Goal: Information Seeking & Learning: Check status

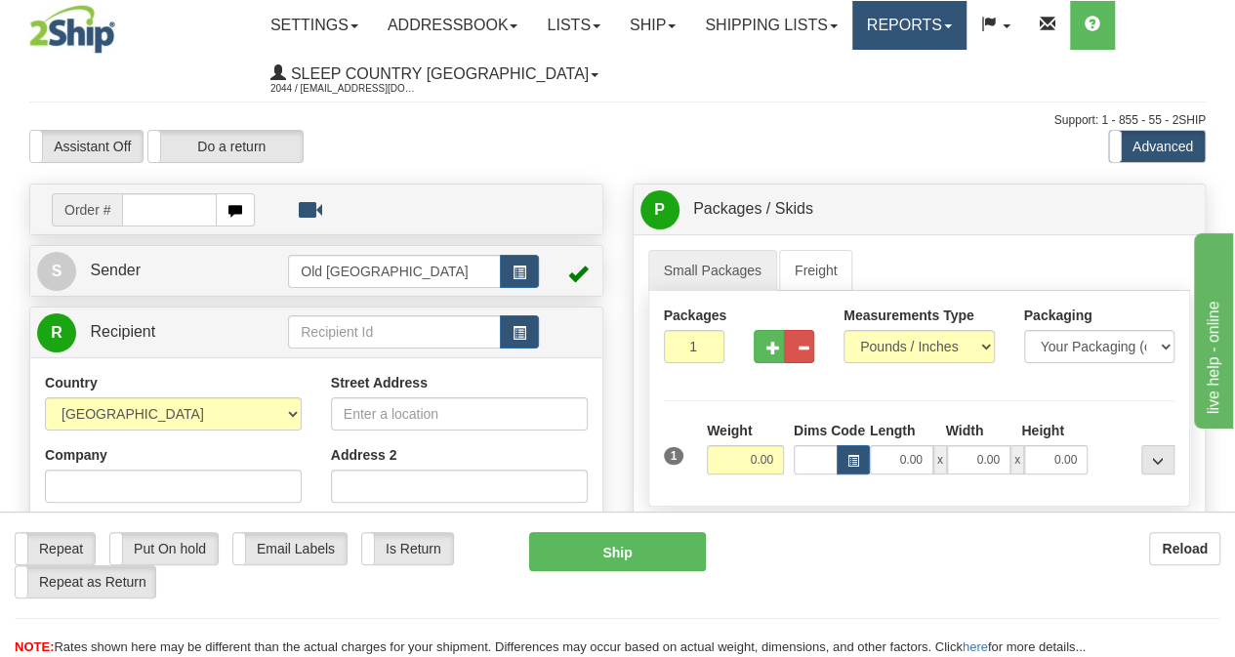
click at [967, 21] on link "Reports" at bounding box center [910, 25] width 114 height 49
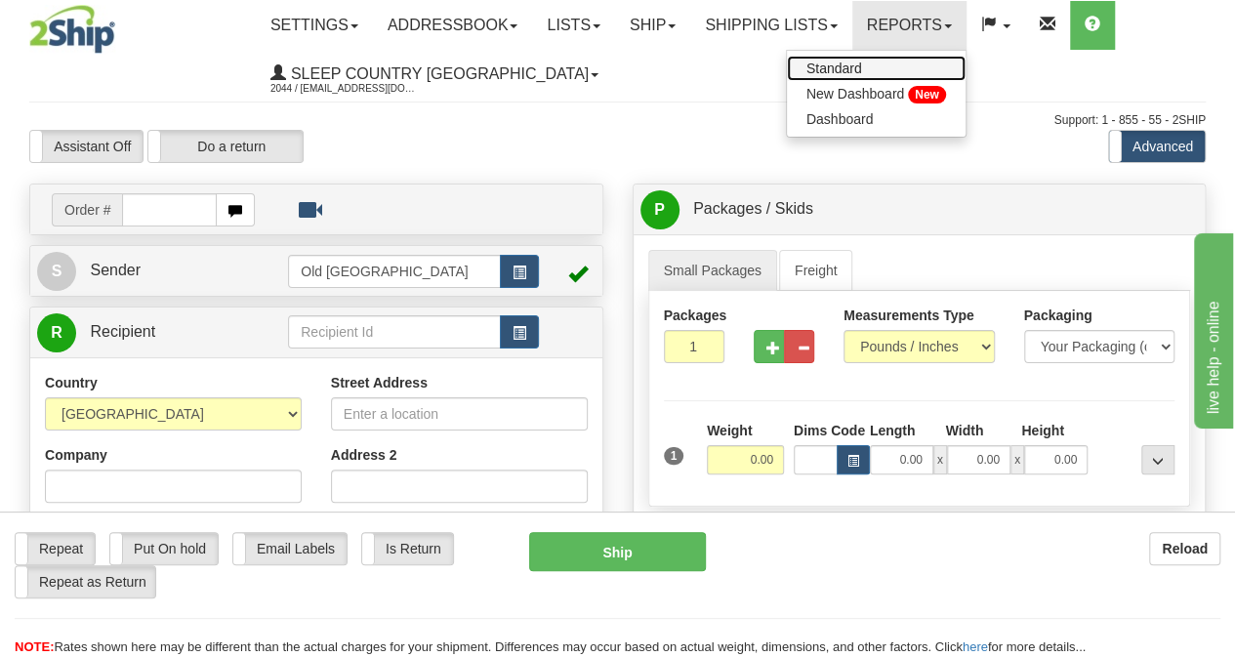
click at [899, 66] on link "Standard" at bounding box center [876, 68] width 179 height 25
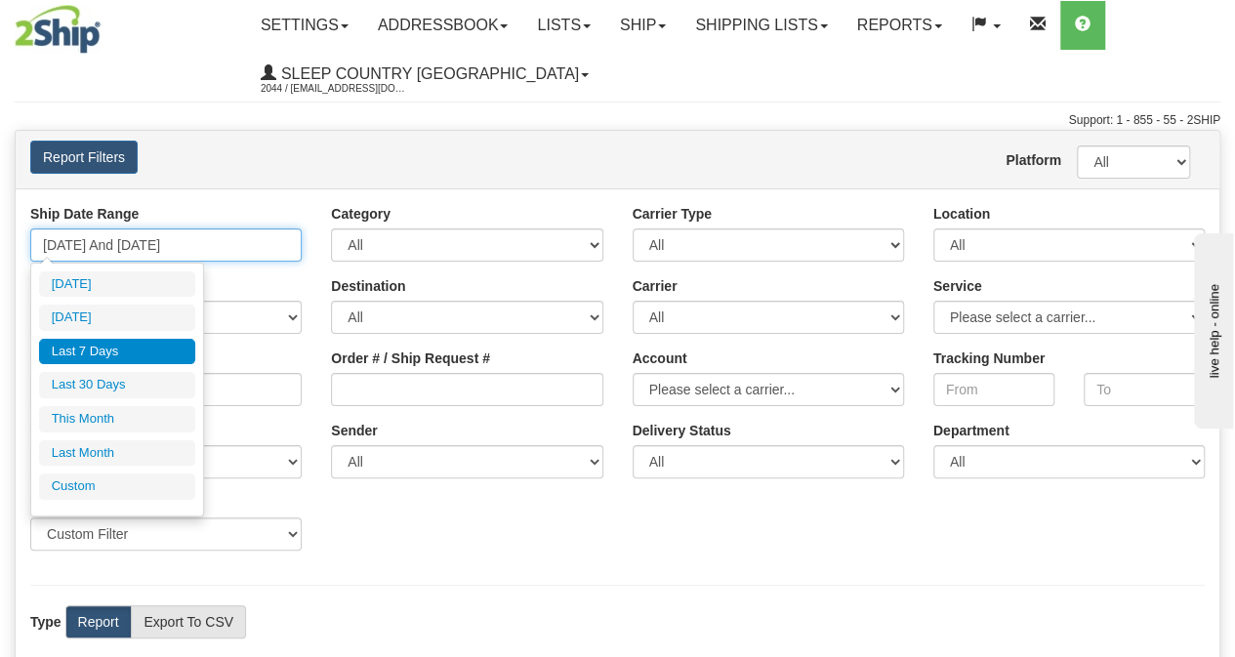
click at [268, 241] on input "[DATE] And [DATE]" at bounding box center [166, 245] width 272 height 33
type input "[DATE]"
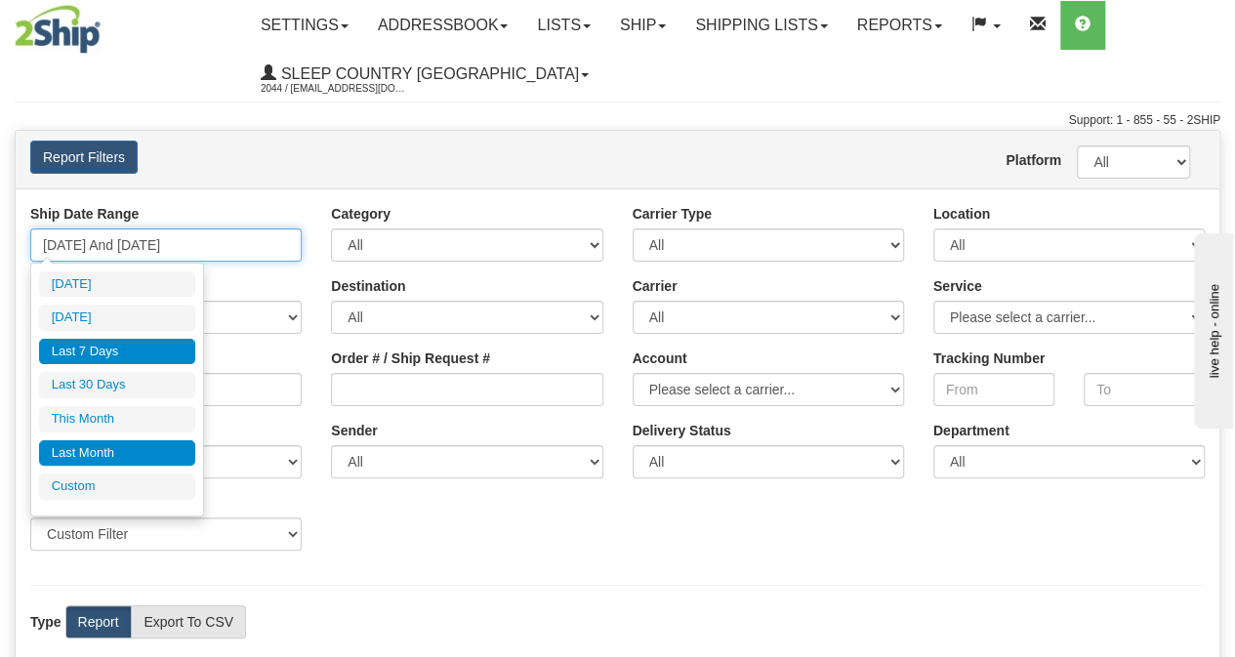
type input "[DATE]"
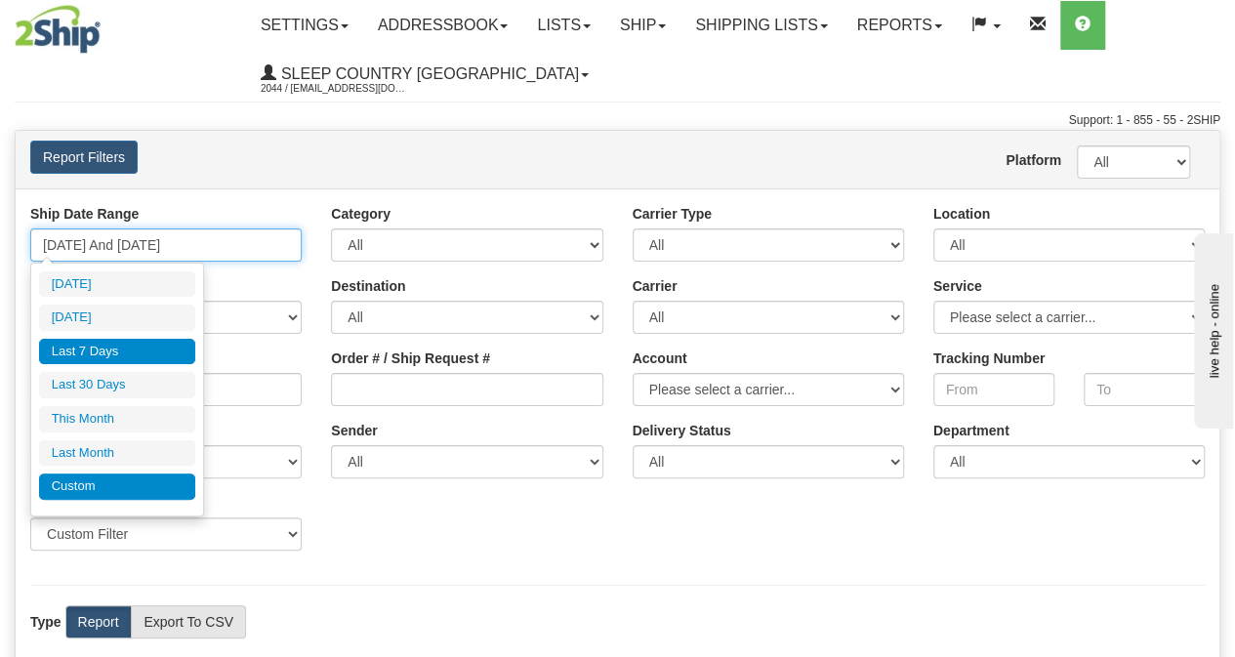
type input "[DATE]"
click at [109, 476] on li "Custom" at bounding box center [117, 487] width 156 height 26
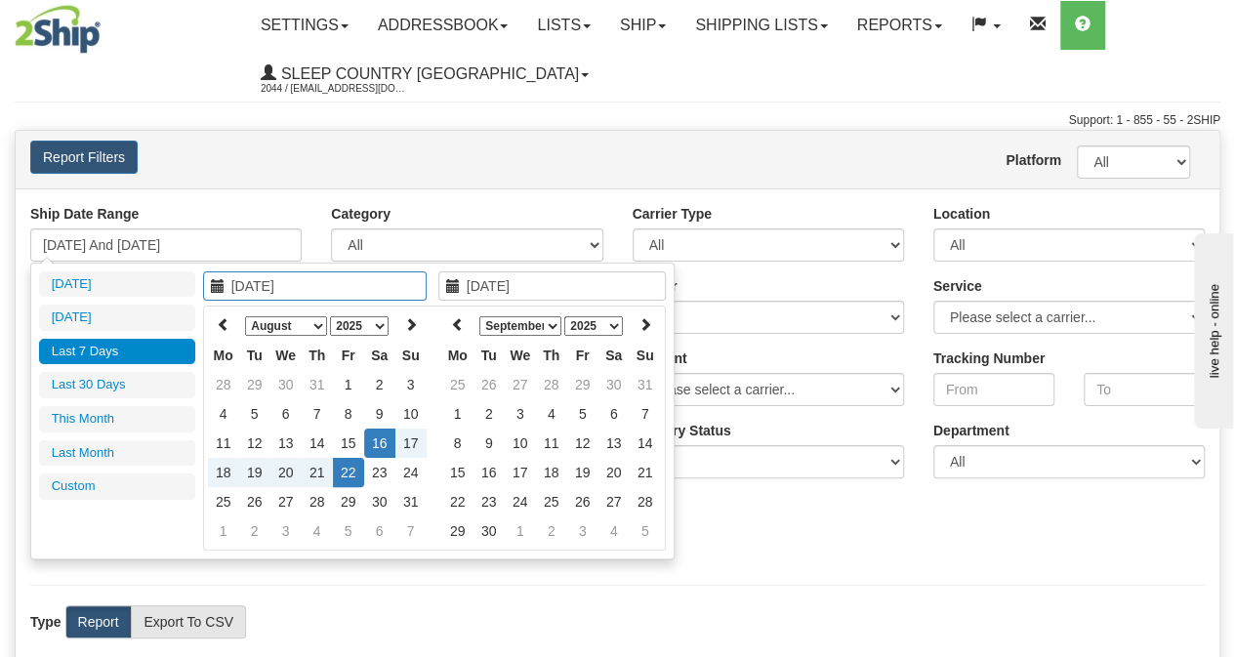
type input "[DATE]"
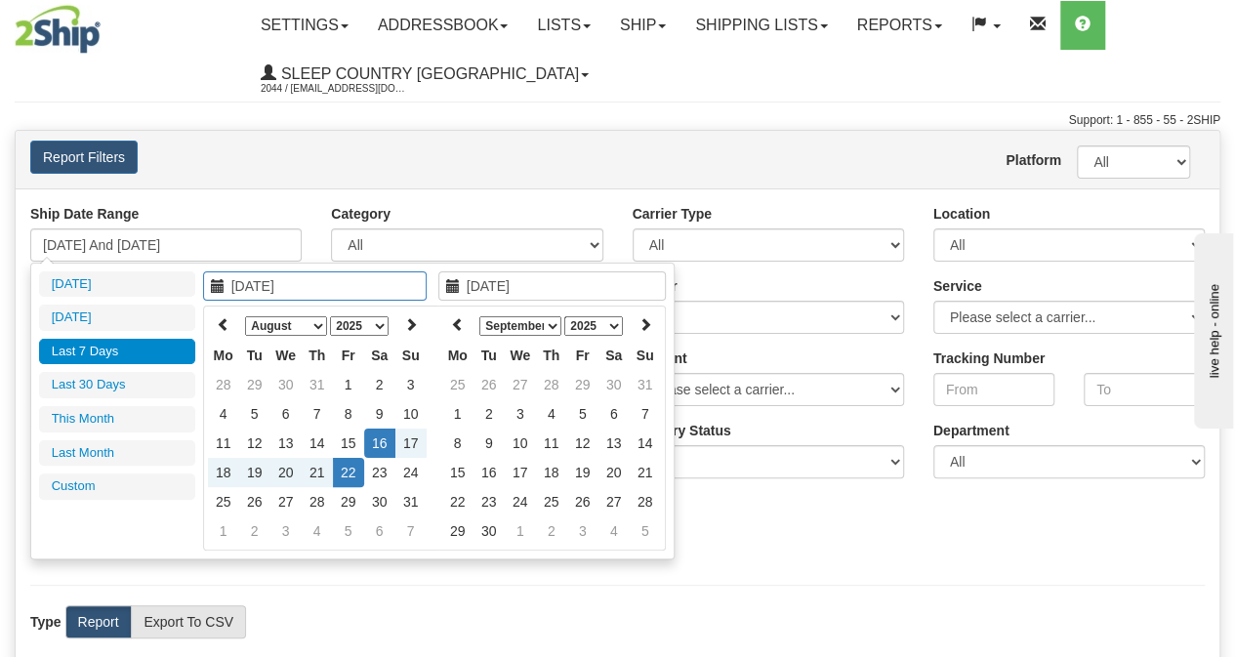
type input "[DATE]"
click at [231, 328] on th at bounding box center [223, 326] width 31 height 30
type input "07/01/2025"
click at [264, 390] on td "1" at bounding box center [254, 384] width 31 height 29
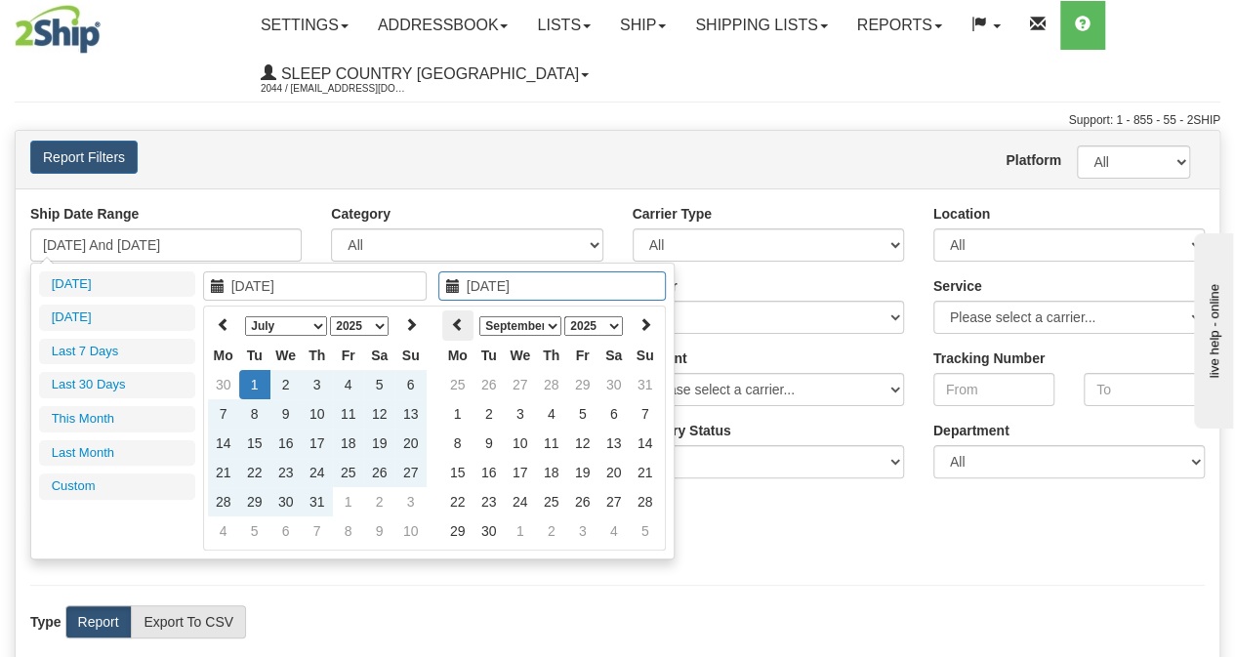
click at [458, 331] on th at bounding box center [457, 326] width 31 height 30
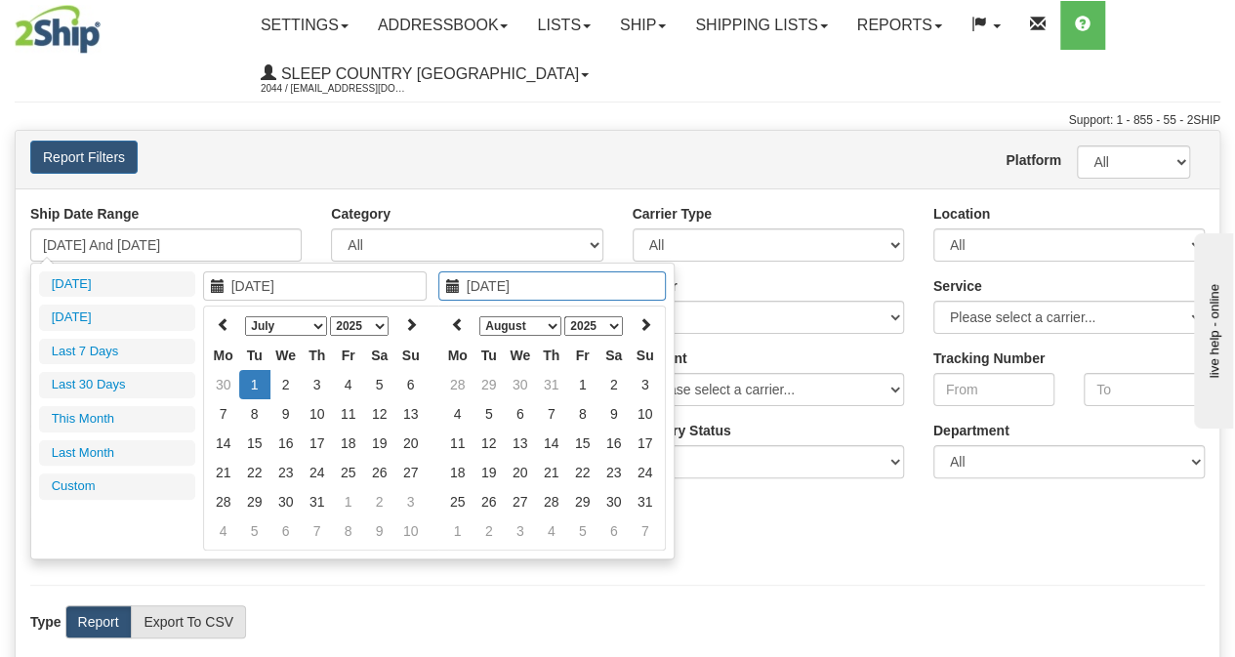
click at [458, 331] on th at bounding box center [457, 326] width 31 height 30
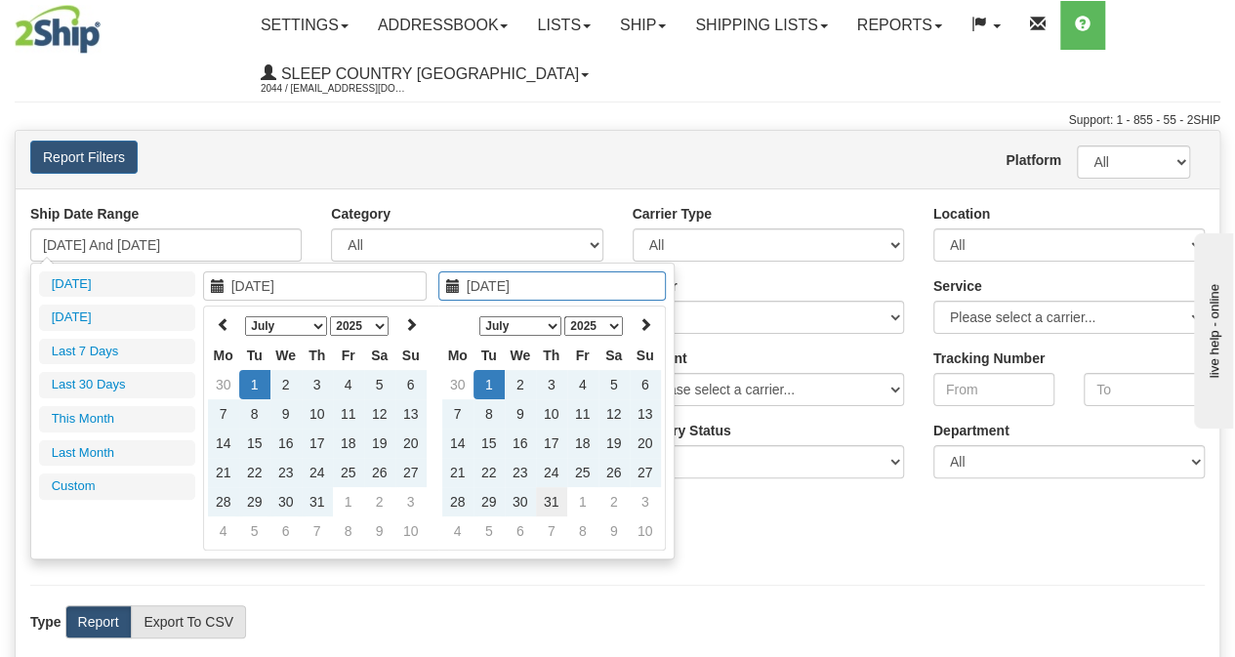
type input "07/31/2025"
click at [558, 501] on td "31" at bounding box center [551, 501] width 31 height 29
type input "07/01/2025 And 07/31/2025"
